Goal: Transaction & Acquisition: Book appointment/travel/reservation

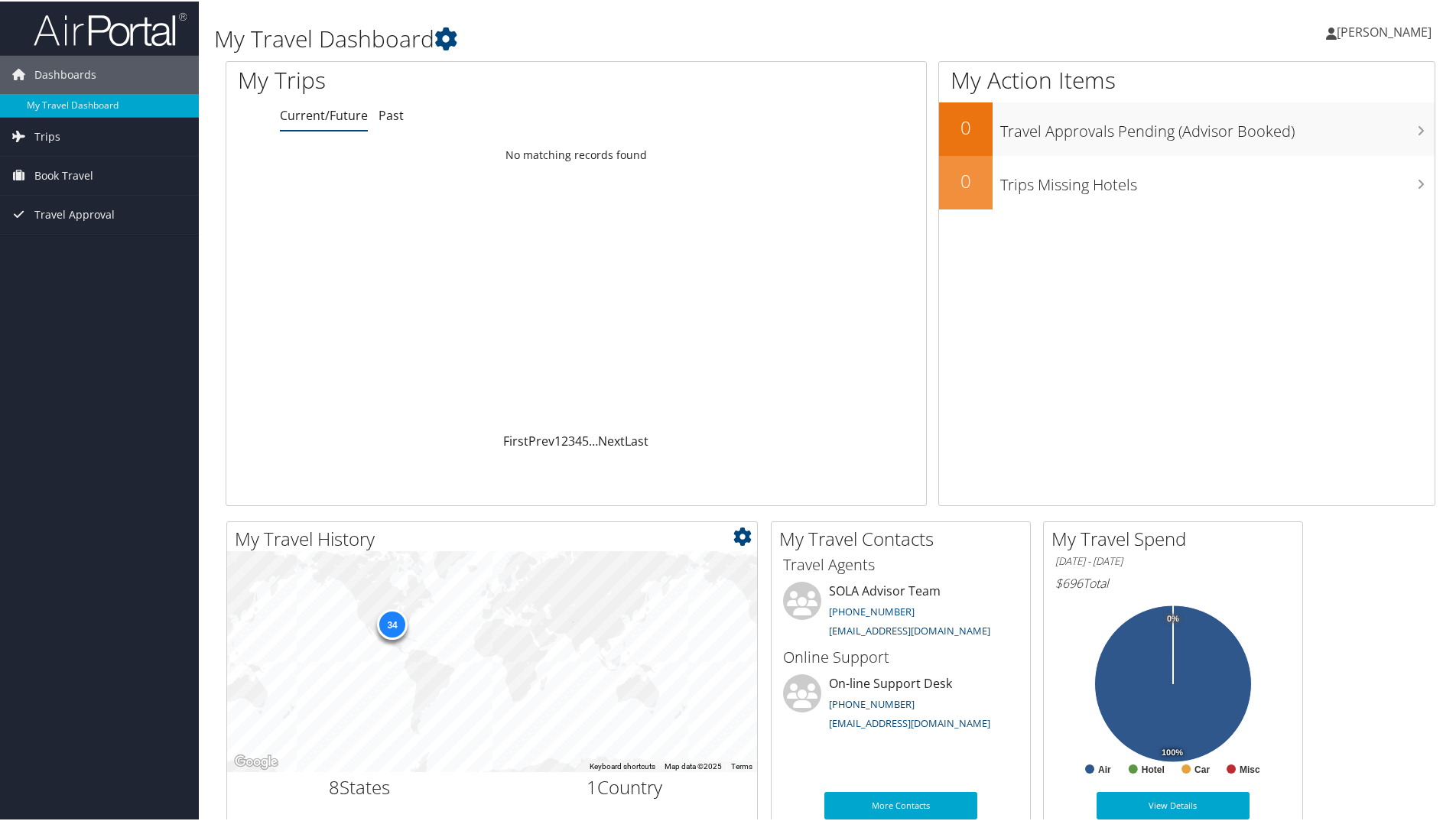
click at [387, 631] on div "34" at bounding box center [392, 623] width 31 height 31
click at [61, 183] on span "Book Travel" at bounding box center [64, 174] width 59 height 38
click at [162, 235] on link "Book/Manage Online Trips" at bounding box center [99, 228] width 199 height 23
